Goal: Task Accomplishment & Management: Manage account settings

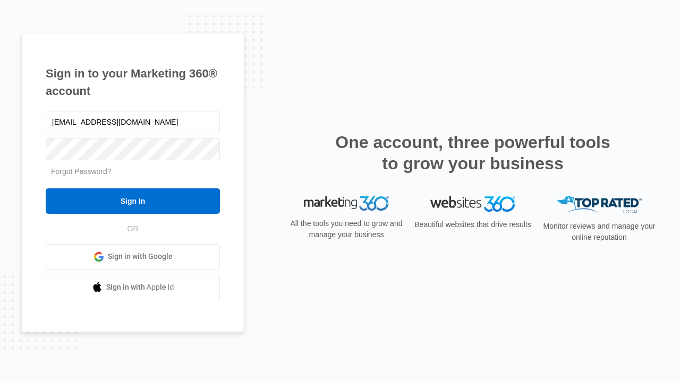
type input "[EMAIL_ADDRESS][DOMAIN_NAME]"
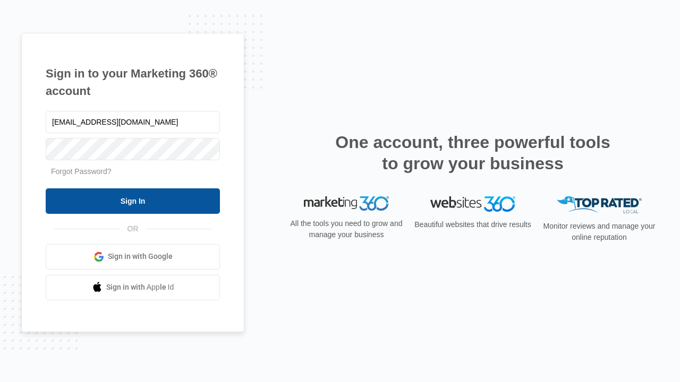
click at [133, 201] on input "Sign In" at bounding box center [133, 201] width 174 height 25
